Goal: Task Accomplishment & Management: Complete application form

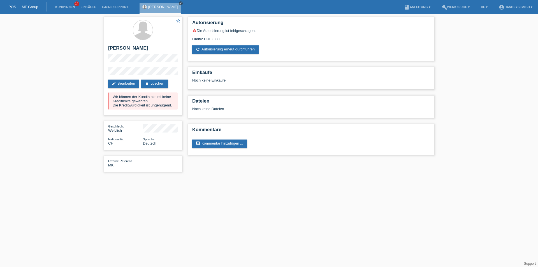
click at [179, 3] on icon "close" at bounding box center [180, 3] width 3 height 3
click at [68, 6] on link "Kund*innen" at bounding box center [64, 6] width 25 height 3
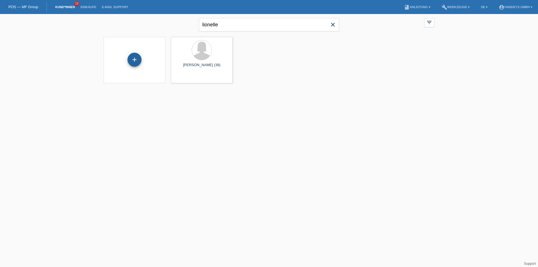
click at [136, 60] on div "+" at bounding box center [135, 60] width 14 height 14
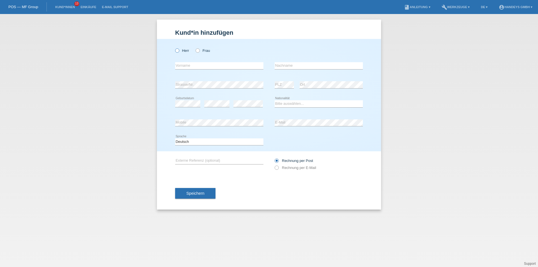
click at [174, 48] on icon at bounding box center [174, 48] width 0 height 0
click at [176, 49] on input "Herr" at bounding box center [177, 51] width 4 height 4
radio input "true"
click at [178, 64] on input "text" at bounding box center [219, 65] width 88 height 7
type input "[PERSON_NAME]"
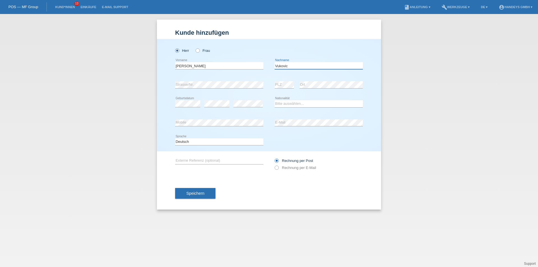
type input "Vukovic"
select select "CH"
click at [217, 160] on input "text" at bounding box center [219, 160] width 88 height 7
type input "ARB"
click at [280, 167] on label "Rechnung per E-Mail" at bounding box center [296, 168] width 42 height 4
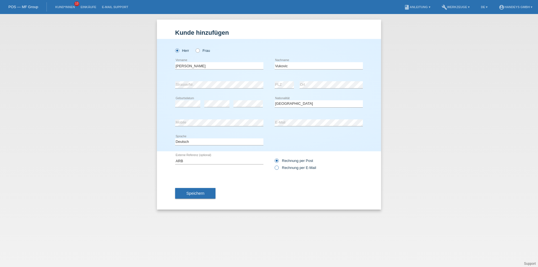
click at [278, 167] on input "Rechnung per E-Mail" at bounding box center [277, 169] width 4 height 7
radio input "true"
click at [199, 193] on span "Speichern" at bounding box center [195, 193] width 18 height 4
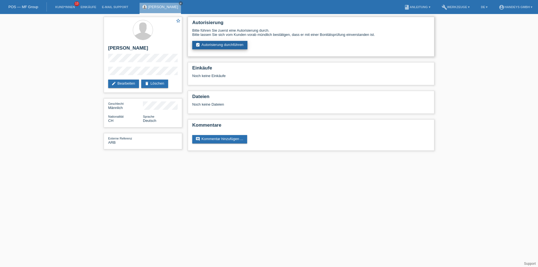
click at [222, 47] on link "assignment_turned_in Autorisierung durchführen" at bounding box center [219, 45] width 55 height 8
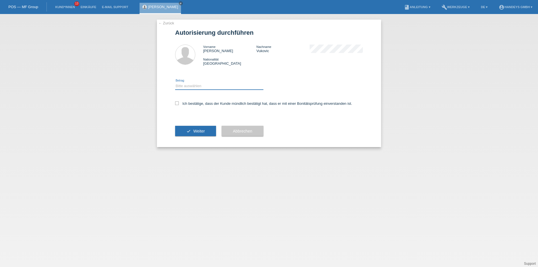
drag, startPoint x: 213, startPoint y: 84, endPoint x: 210, endPoint y: 88, distance: 5.4
click at [213, 84] on select "Bitte auswählen CHF 1.00 - CHF 499.00 CHF 500.00 - CHF 1'999.00 CHF 2'000.00 - …" at bounding box center [219, 86] width 88 height 7
select select "3"
click at [175, 83] on select "Bitte auswählen CHF 1.00 - CHF 499.00 CHF 500.00 - CHF 1'999.00 CHF 2'000.00 - …" at bounding box center [219, 86] width 88 height 7
click at [178, 102] on icon at bounding box center [177, 104] width 4 height 4
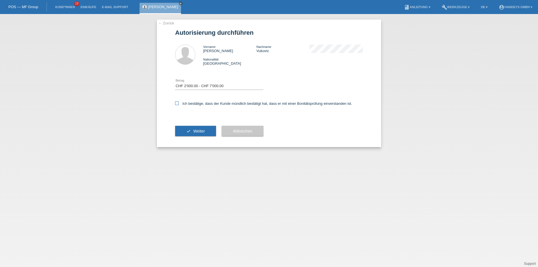
click at [178, 102] on input "Ich bestätige, dass der Kunde mündlich bestätigt hat, dass er mit einer Bonität…" at bounding box center [177, 104] width 4 height 4
checkbox input "true"
click at [189, 131] on icon "check" at bounding box center [188, 131] width 4 height 4
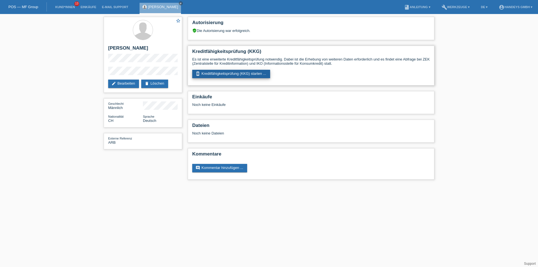
click at [219, 72] on link "perm_device_information Kreditfähigkeitsprüfung (KKG) starten ..." at bounding box center [231, 74] width 78 height 8
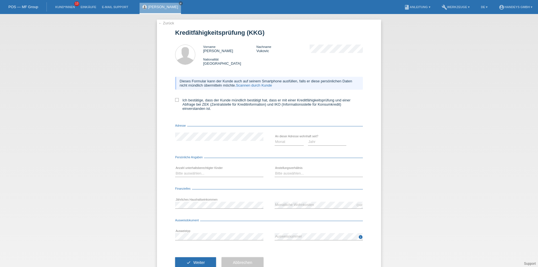
click at [255, 86] on link "Scannen durch Kunde" at bounding box center [254, 85] width 36 height 4
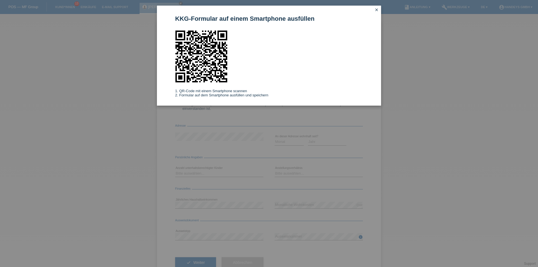
click at [379, 8] on icon "close" at bounding box center [377, 10] width 4 height 4
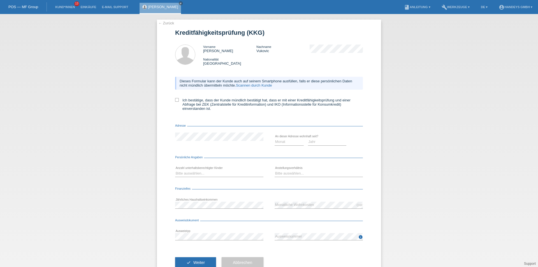
click at [168, 24] on link "← Zurück" at bounding box center [166, 23] width 16 height 4
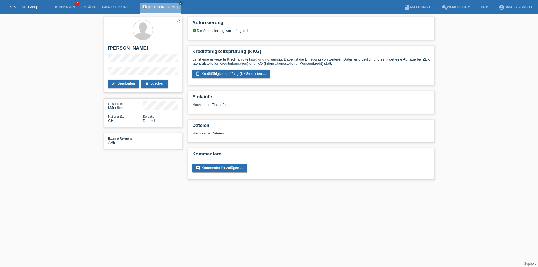
click at [179, 2] on link "close" at bounding box center [181, 3] width 4 height 4
click at [33, 5] on link "POS — MF Group" at bounding box center [23, 7] width 30 height 4
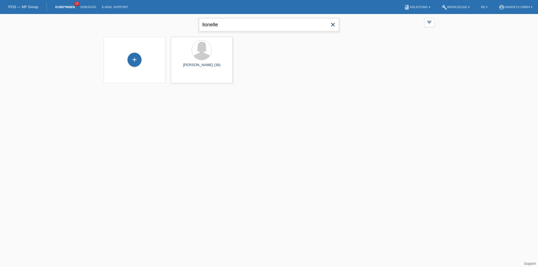
drag, startPoint x: 232, startPoint y: 23, endPoint x: 124, endPoint y: 24, distance: 107.7
click at [126, 24] on div "lionelle close filter_list view_module Alle Kund*innen anzeigen star Markierte …" at bounding box center [269, 24] width 337 height 20
type input "simon vukovic"
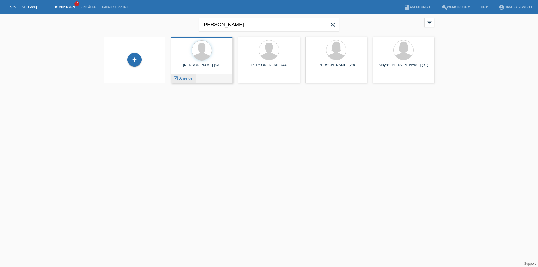
click at [195, 80] on div "launch Anzeigen" at bounding box center [183, 78] width 25 height 8
click at [188, 79] on span "Anzeigen" at bounding box center [186, 78] width 15 height 4
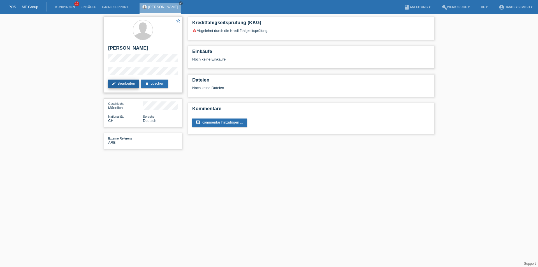
click at [122, 85] on link "edit Bearbeiten" at bounding box center [123, 84] width 31 height 8
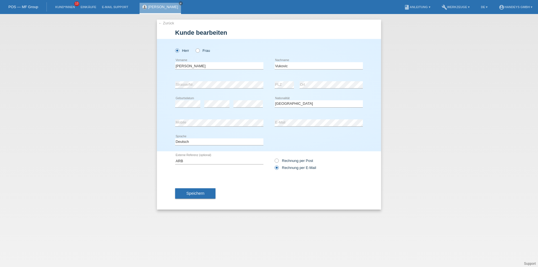
select select "CH"
click at [200, 194] on span "Speichern" at bounding box center [195, 193] width 18 height 4
